Goal: Check status

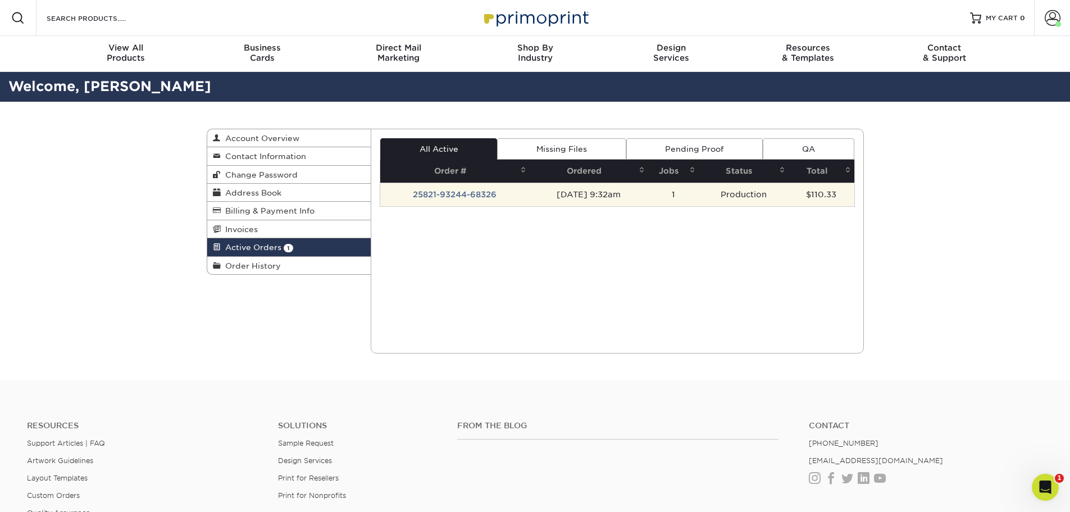
click at [447, 193] on td "25821-93244-68326" at bounding box center [454, 195] width 149 height 24
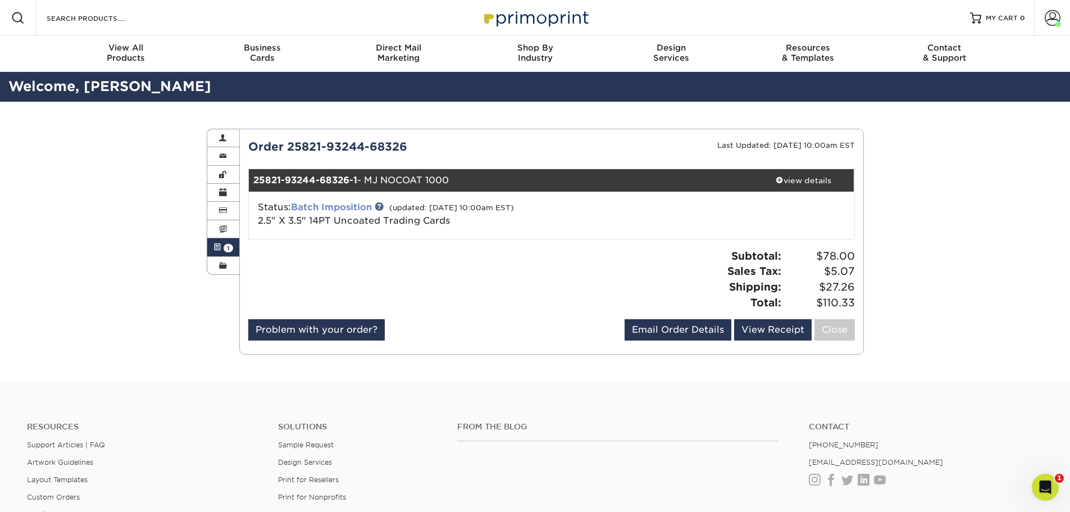
click at [346, 206] on link "Batch Imposition" at bounding box center [331, 207] width 81 height 11
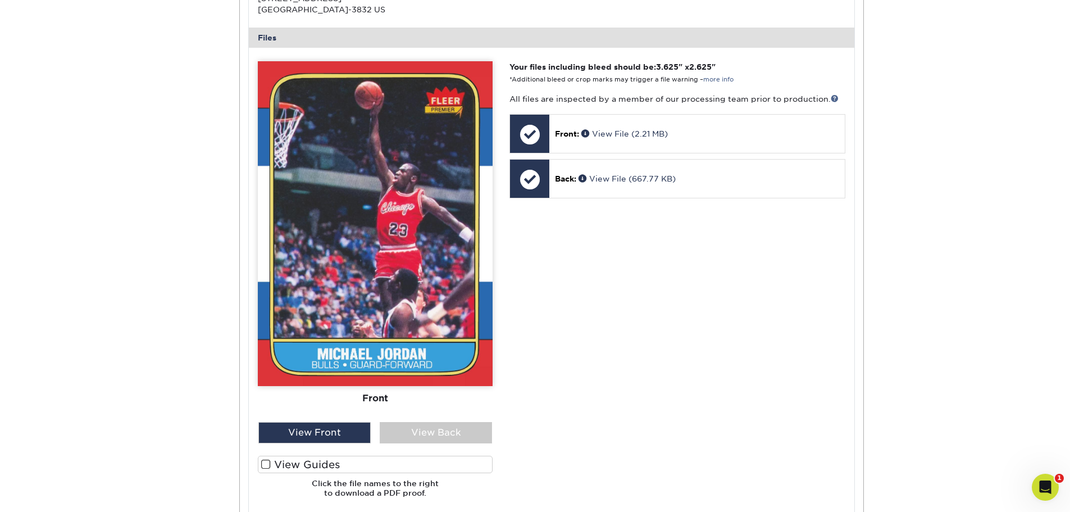
scroll to position [449, 0]
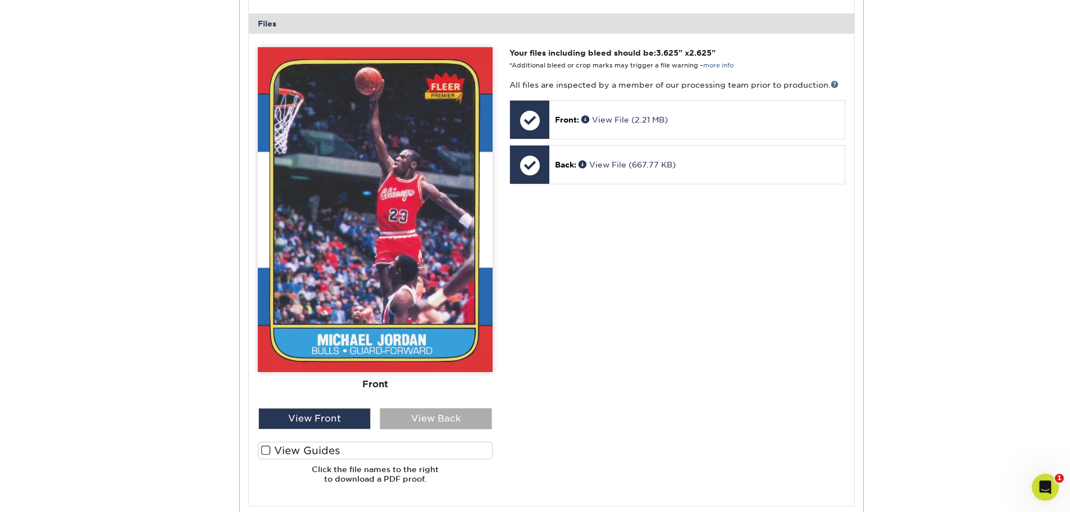
click at [416, 424] on div "View Back" at bounding box center [436, 418] width 112 height 21
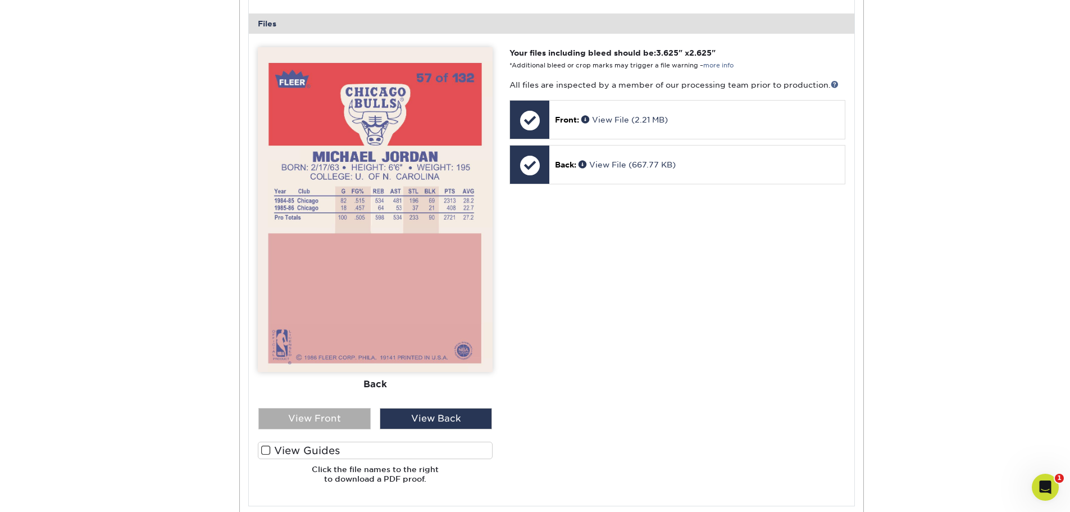
click at [349, 419] on div "View Front" at bounding box center [314, 418] width 112 height 21
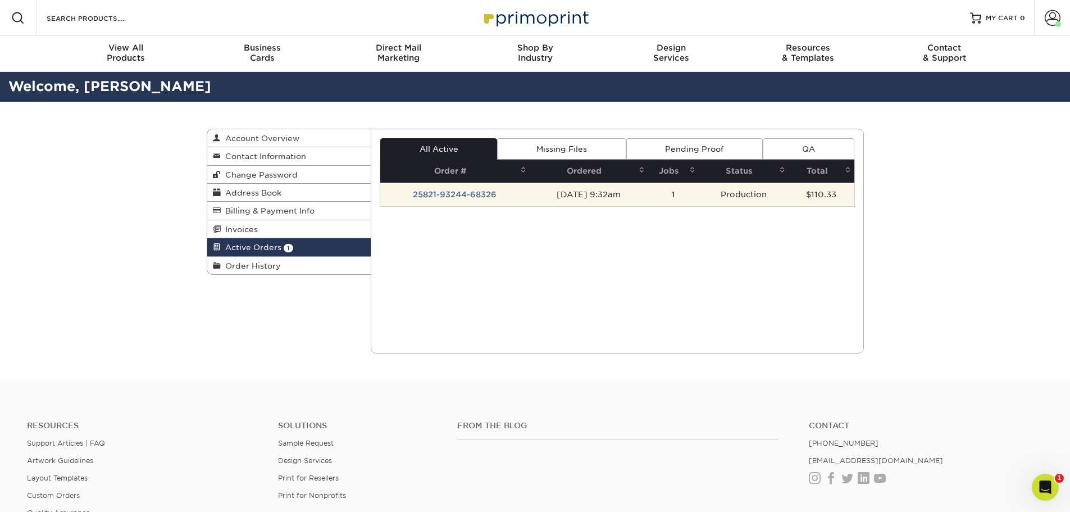
click at [456, 190] on td "25821-93244-68326" at bounding box center [454, 195] width 149 height 24
